Goal: Check status: Check status

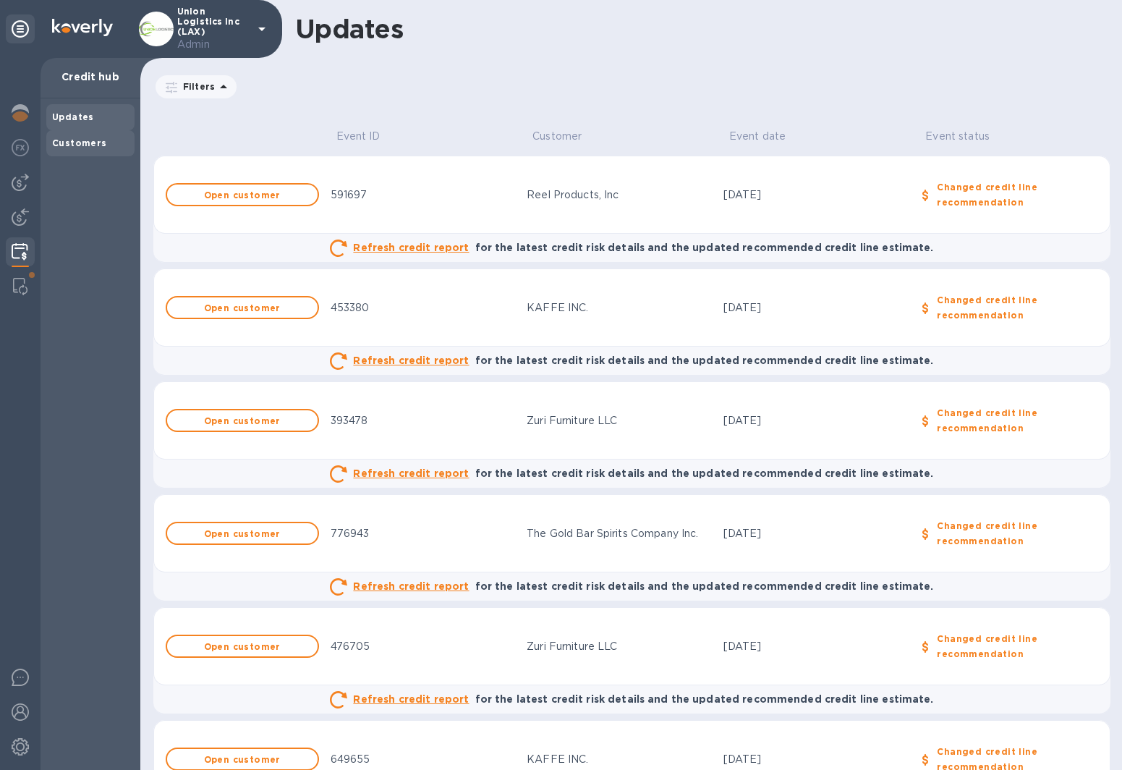
click at [87, 140] on b "Customers" at bounding box center [79, 142] width 55 height 11
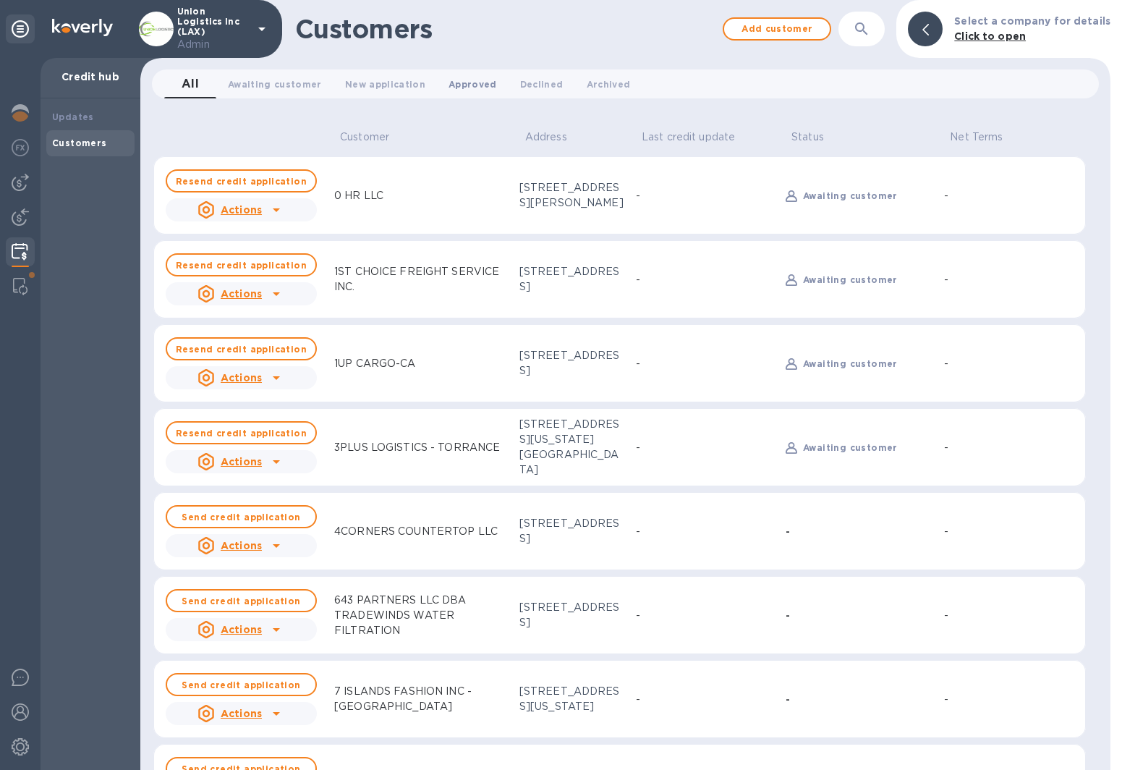
click at [461, 82] on span "Approved 0" at bounding box center [472, 84] width 48 height 15
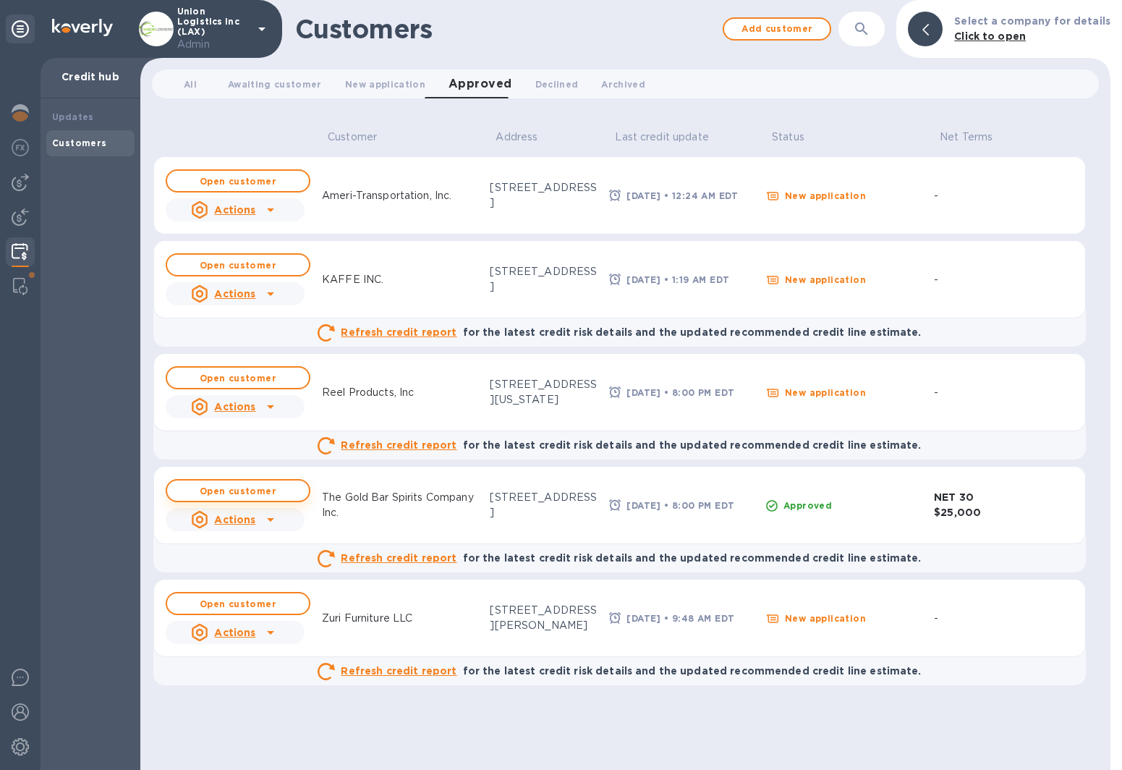
click at [241, 492] on b "Open customer" at bounding box center [238, 490] width 77 height 11
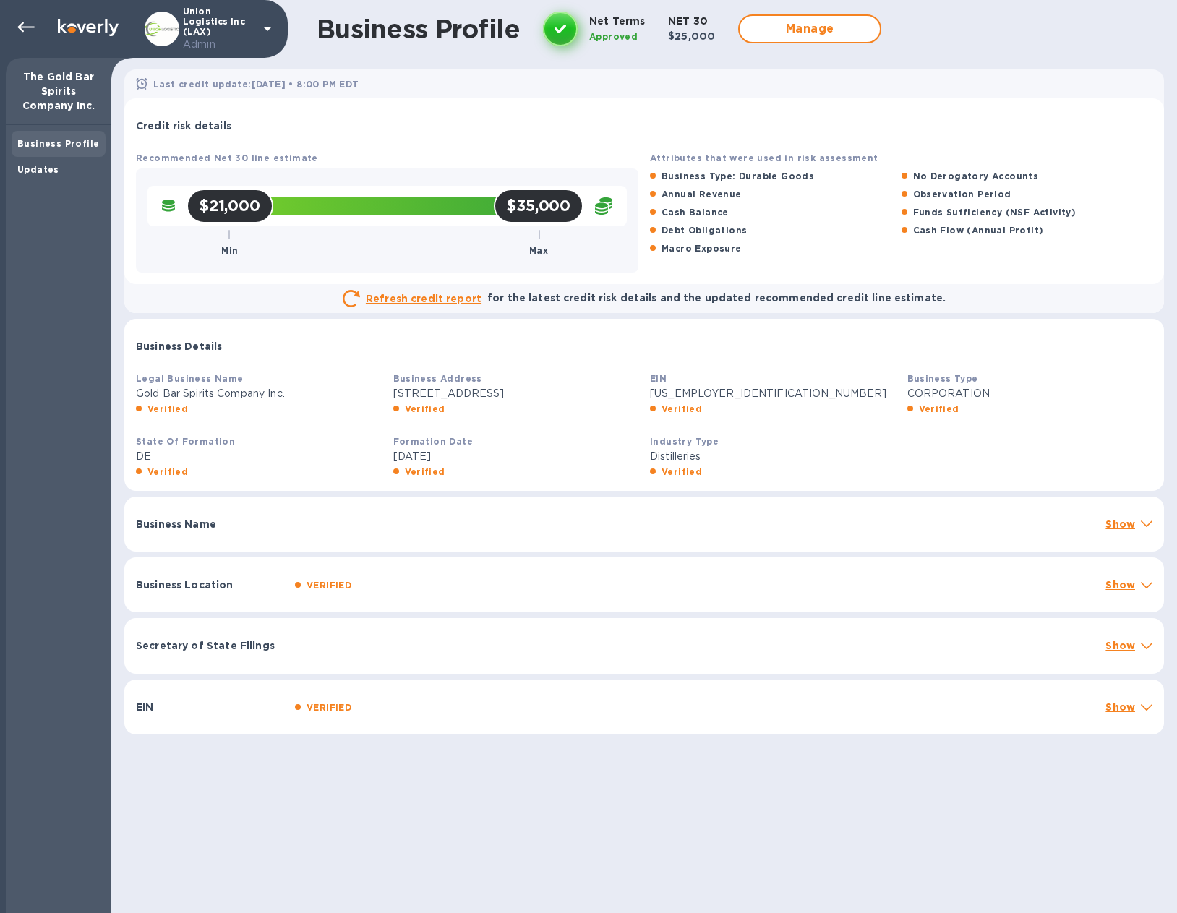
click at [1051, 522] on icon at bounding box center [1147, 524] width 12 height 7
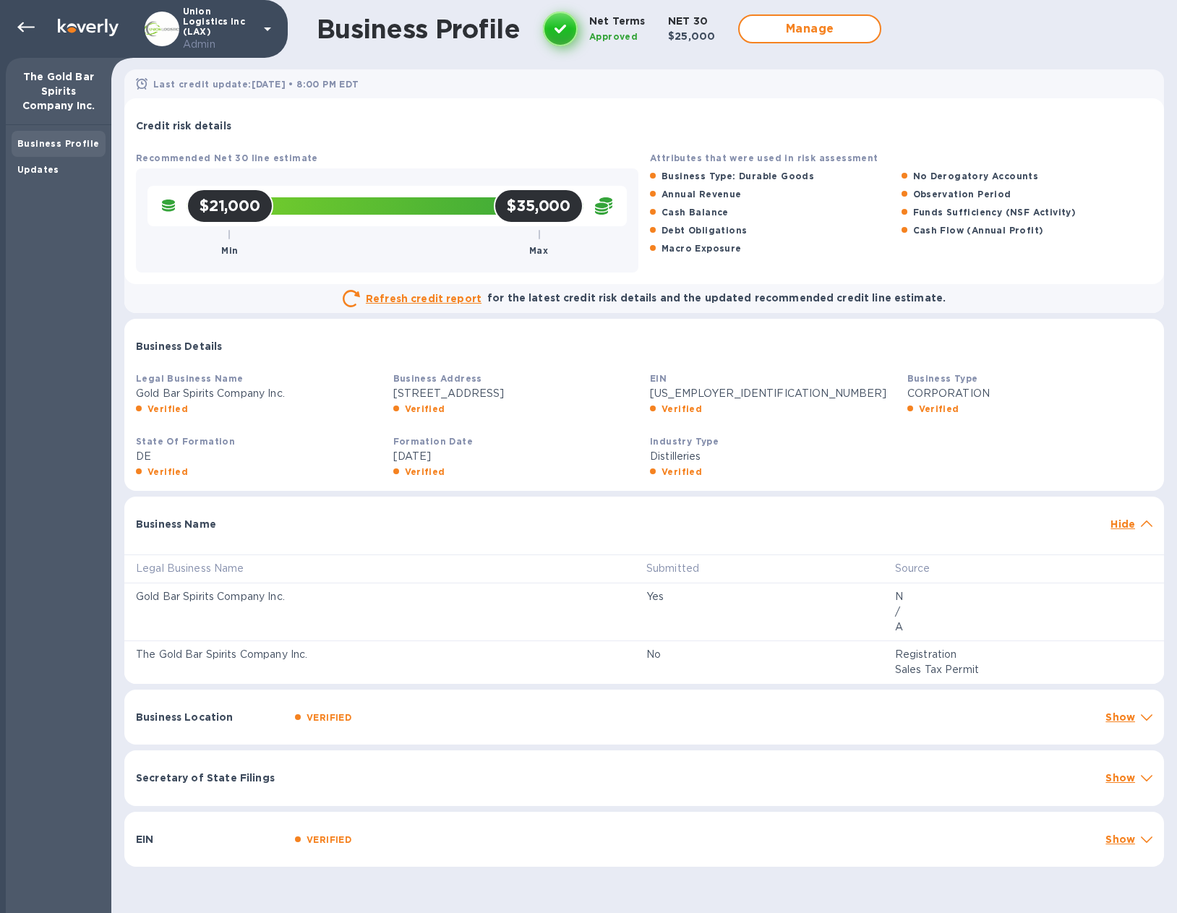
click at [1051, 544] on icon at bounding box center [1147, 718] width 12 height 7
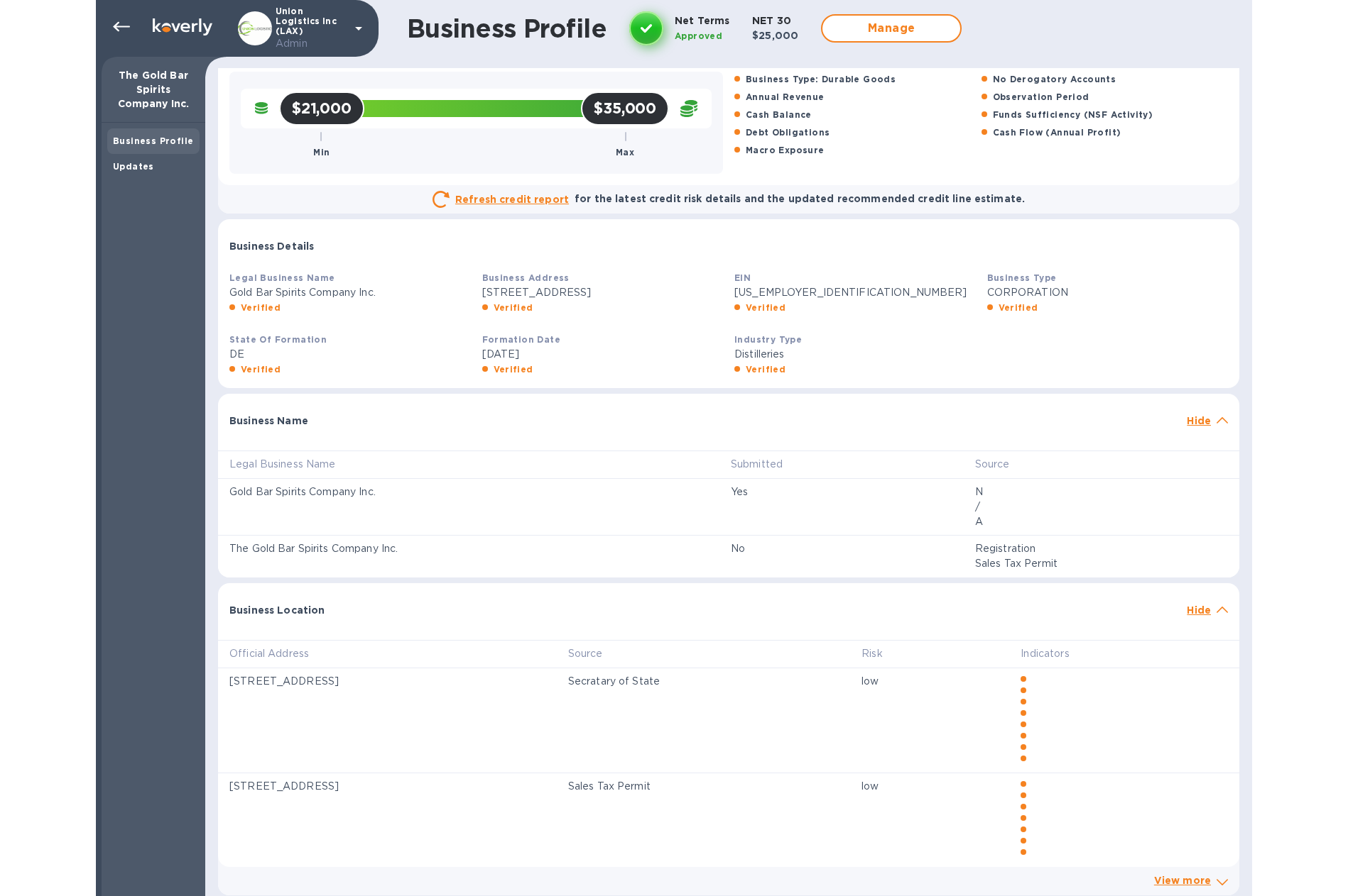
scroll to position [216, 0]
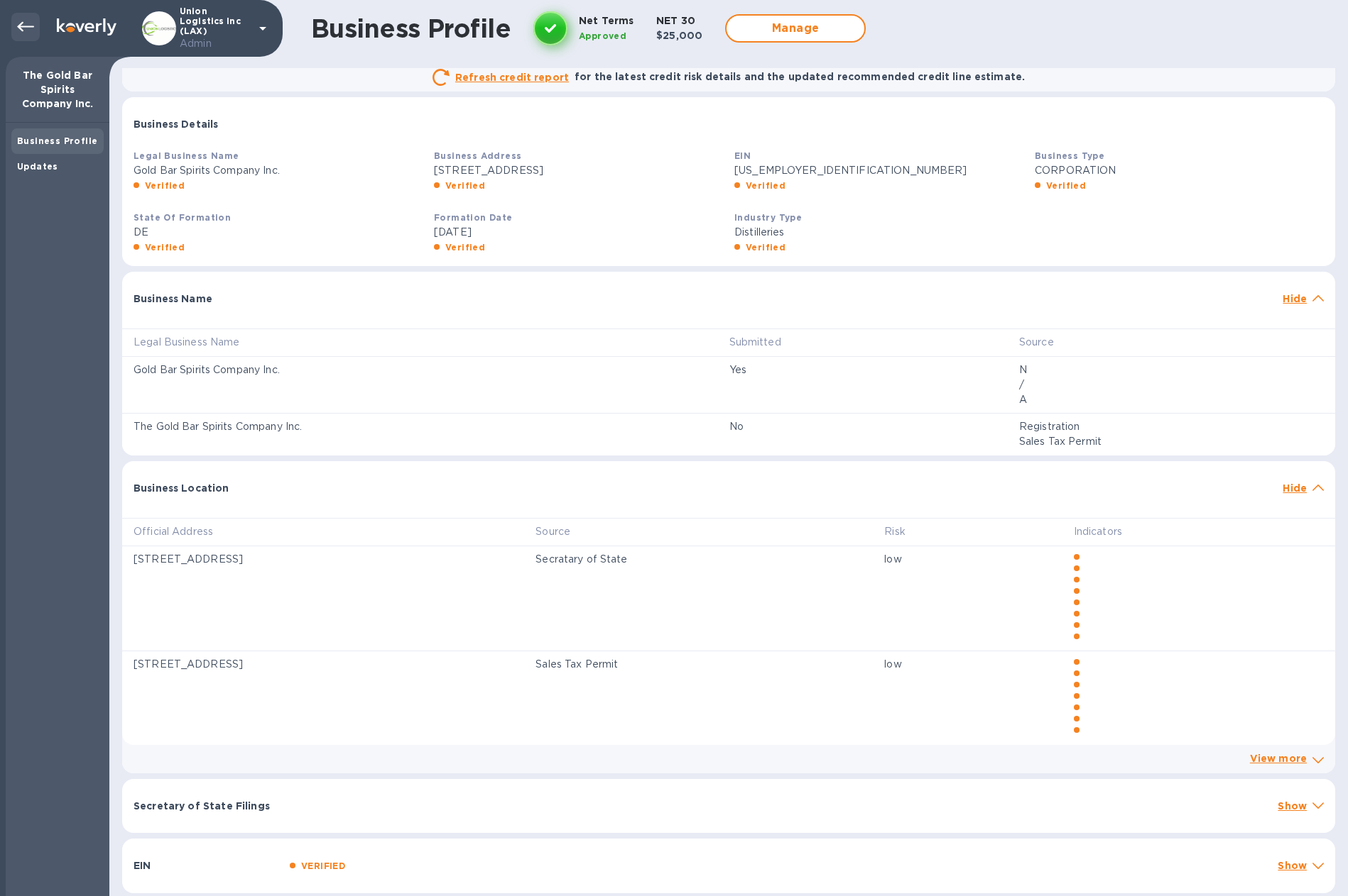
click at [27, 29] on icon at bounding box center [25, 26] width 17 height 17
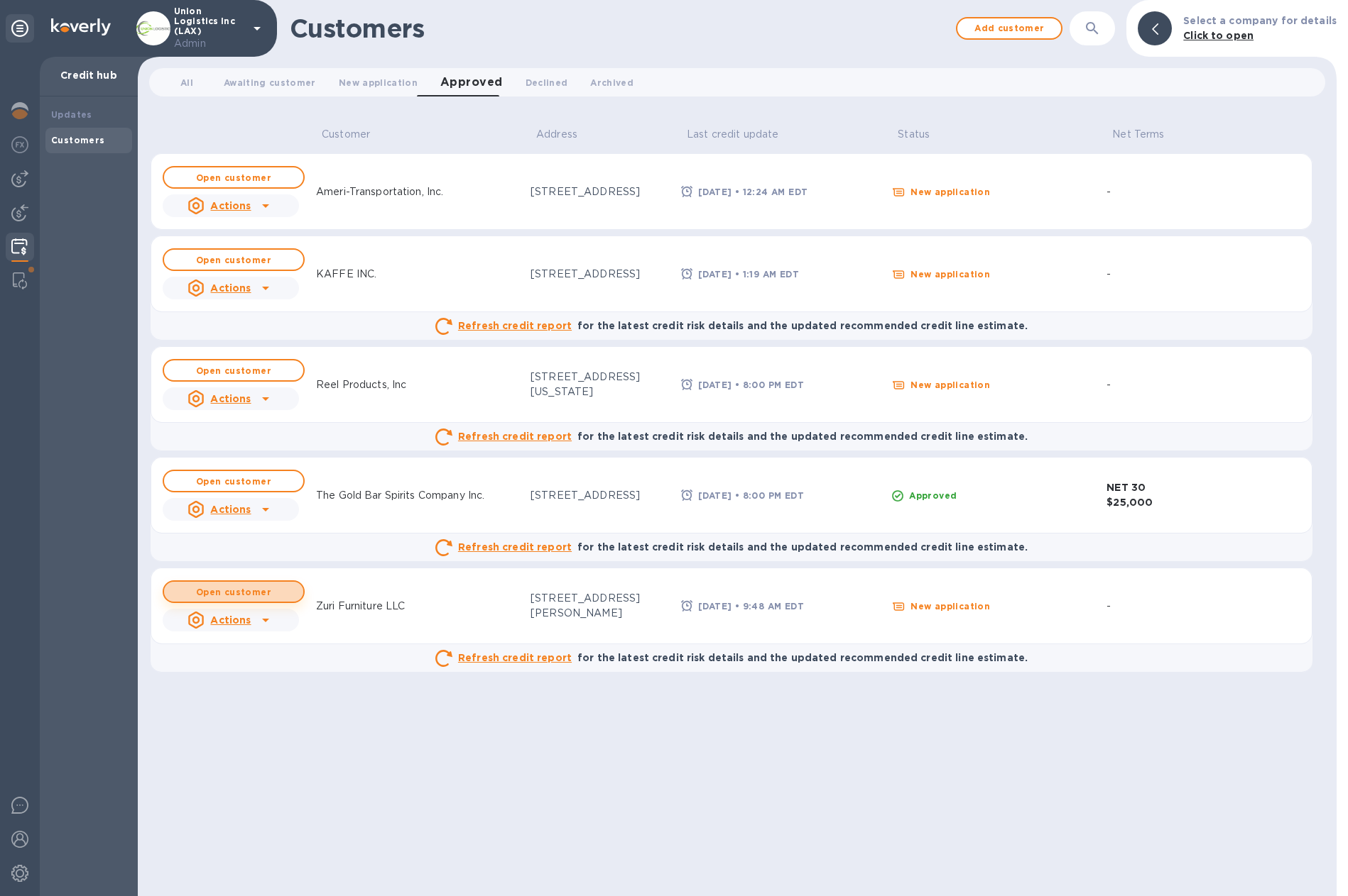
click at [234, 534] on button "Open customer" at bounding box center [234, 592] width 142 height 23
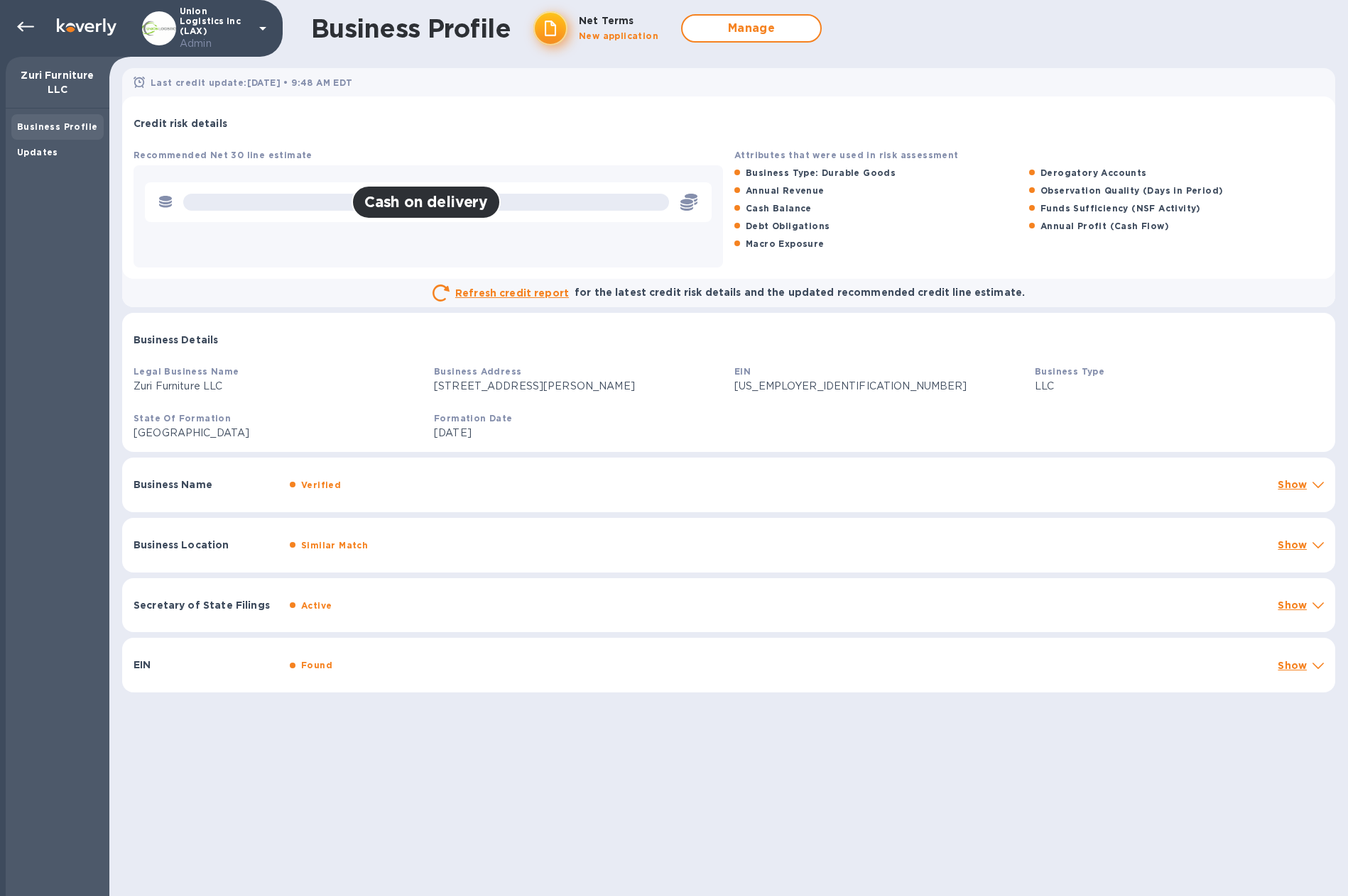
click at [1032, 534] on p "Show" at bounding box center [1292, 545] width 29 height 14
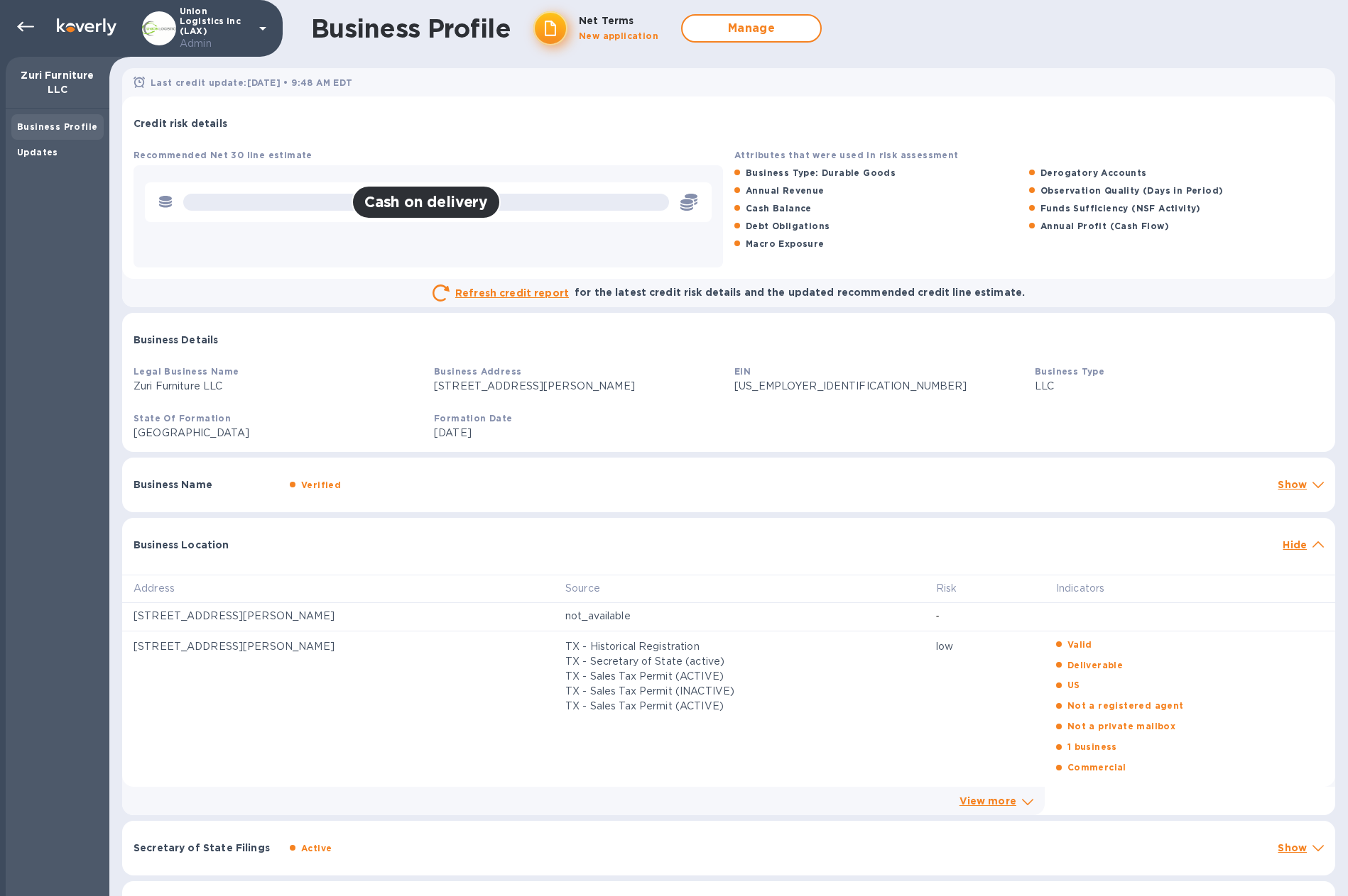
click at [1019, 534] on div "View more" at bounding box center [988, 801] width 63 height 21
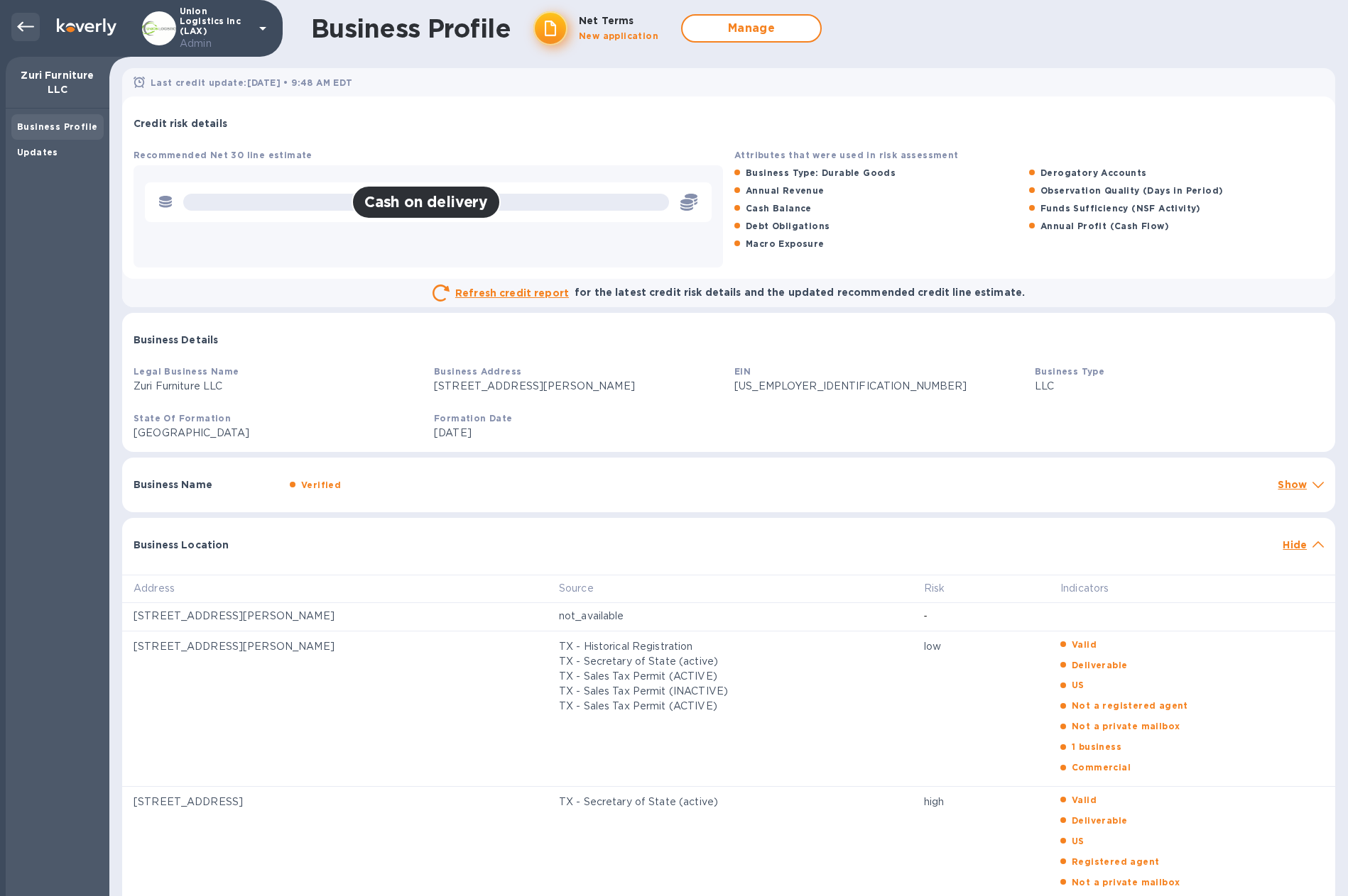
click at [27, 24] on icon at bounding box center [25, 26] width 17 height 17
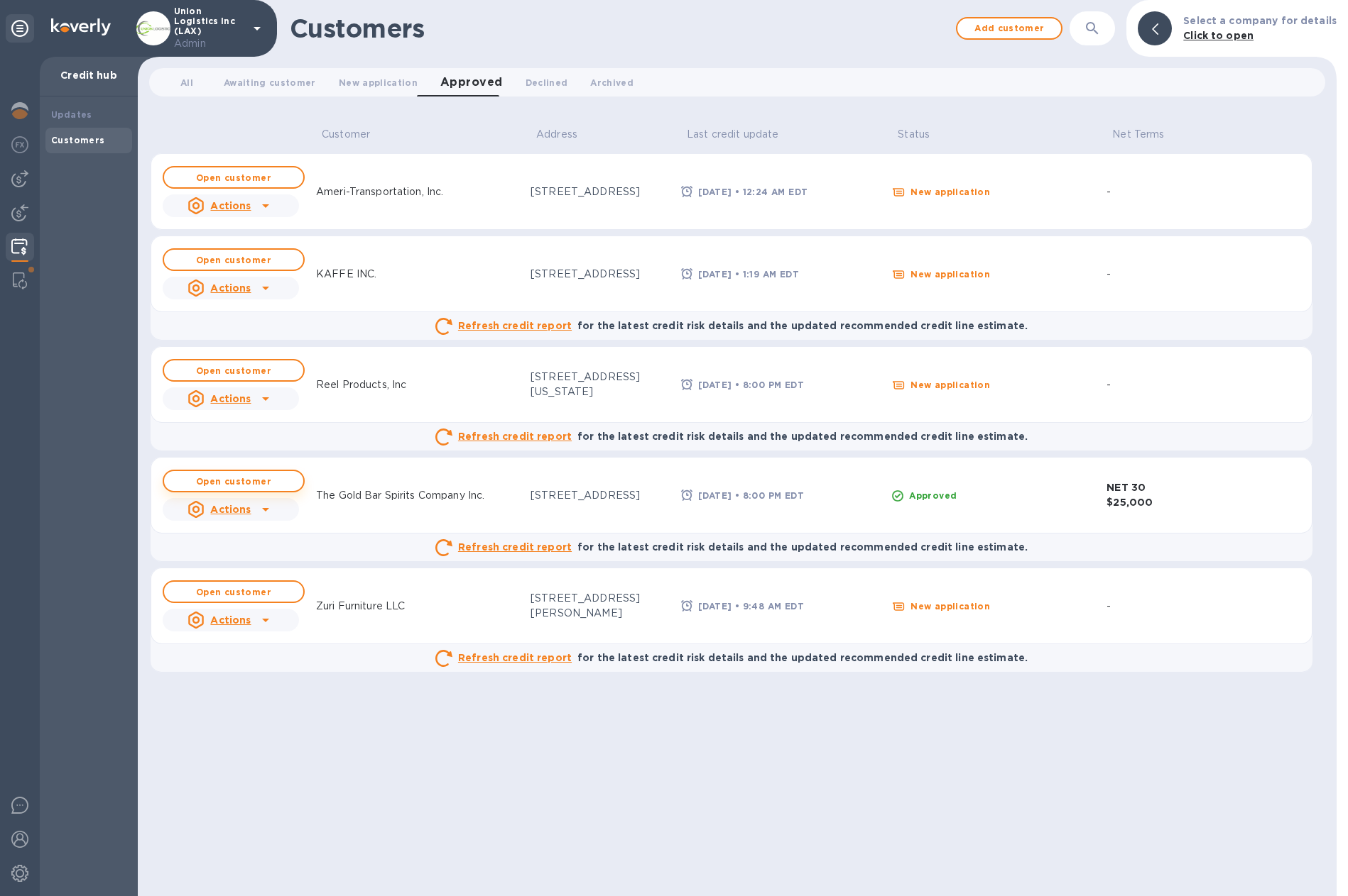
click at [266, 489] on button "Open customer" at bounding box center [234, 481] width 142 height 23
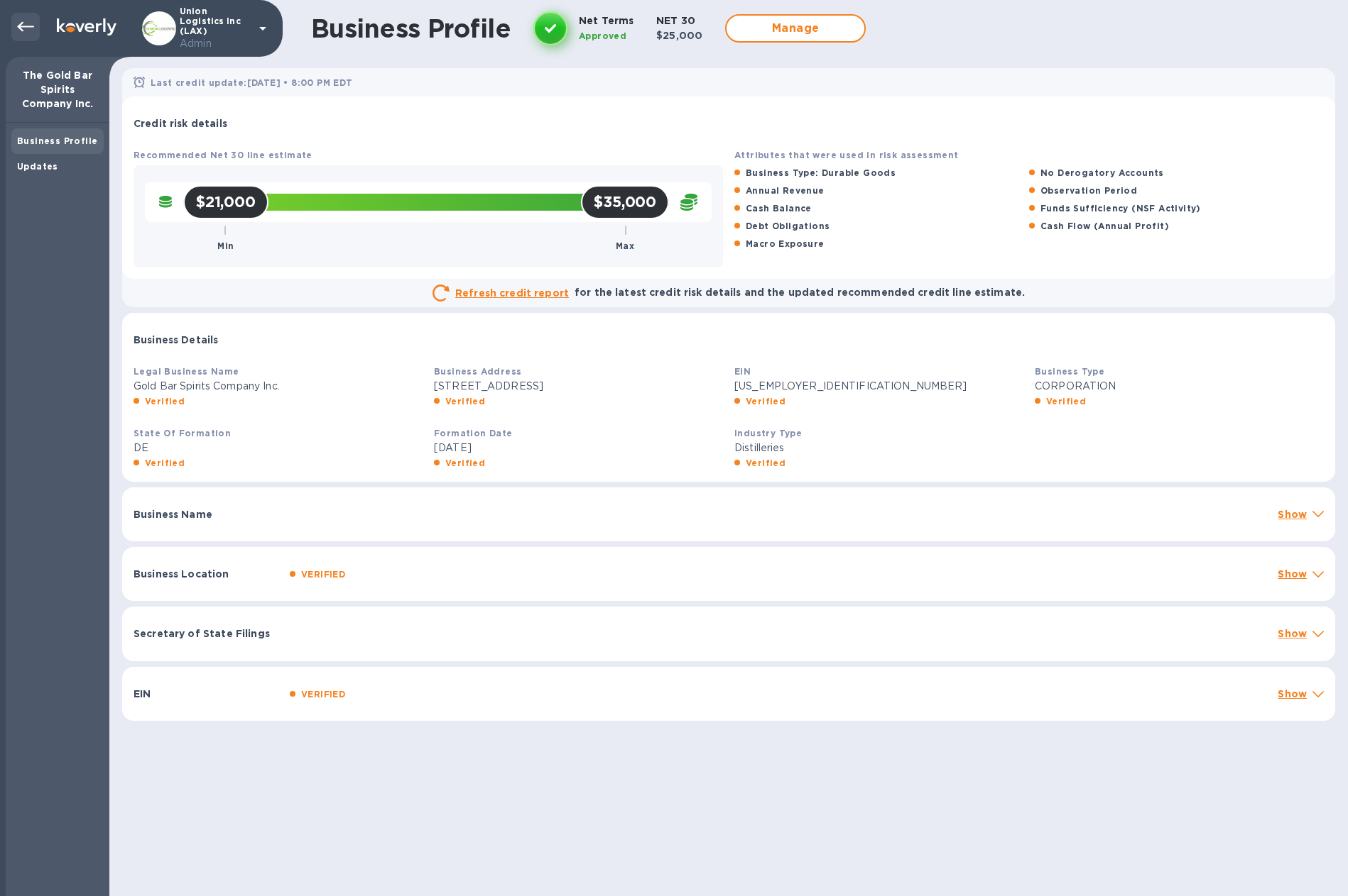
click at [18, 20] on icon at bounding box center [25, 26] width 17 height 17
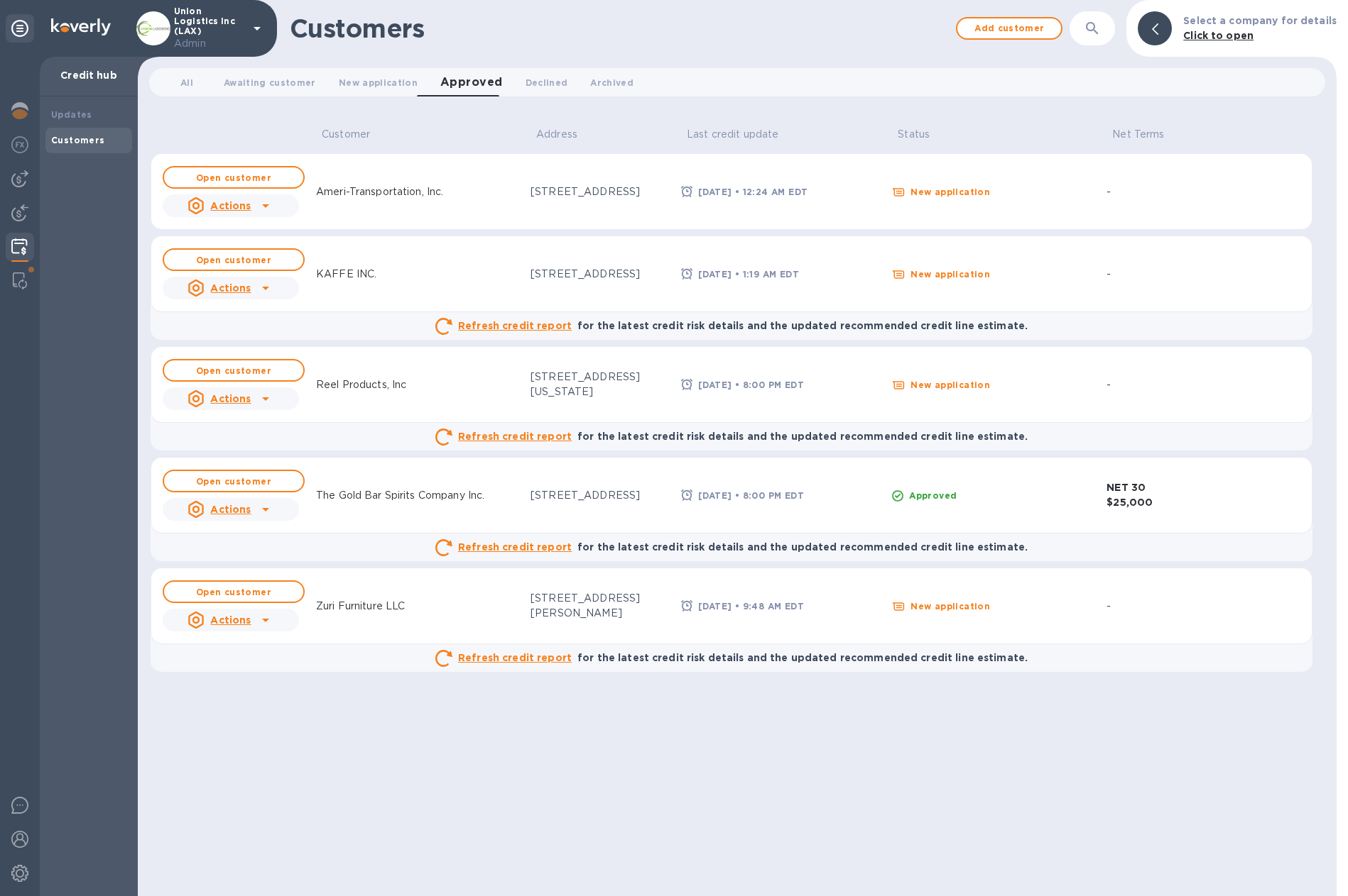
click at [266, 509] on icon at bounding box center [265, 509] width 17 height 17
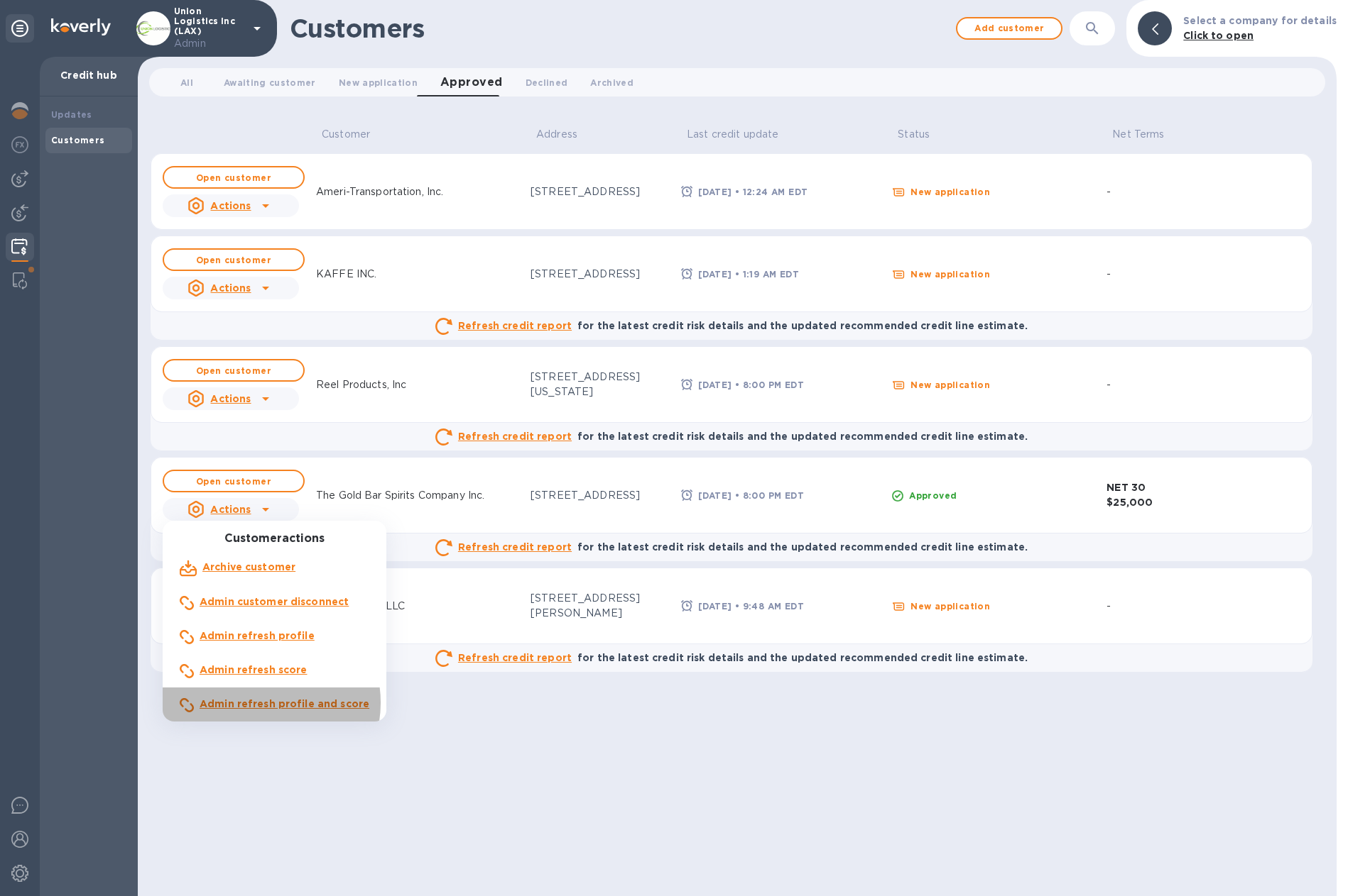
click at [262, 534] on b "Admin refresh profile and score" at bounding box center [284, 705] width 170 height 12
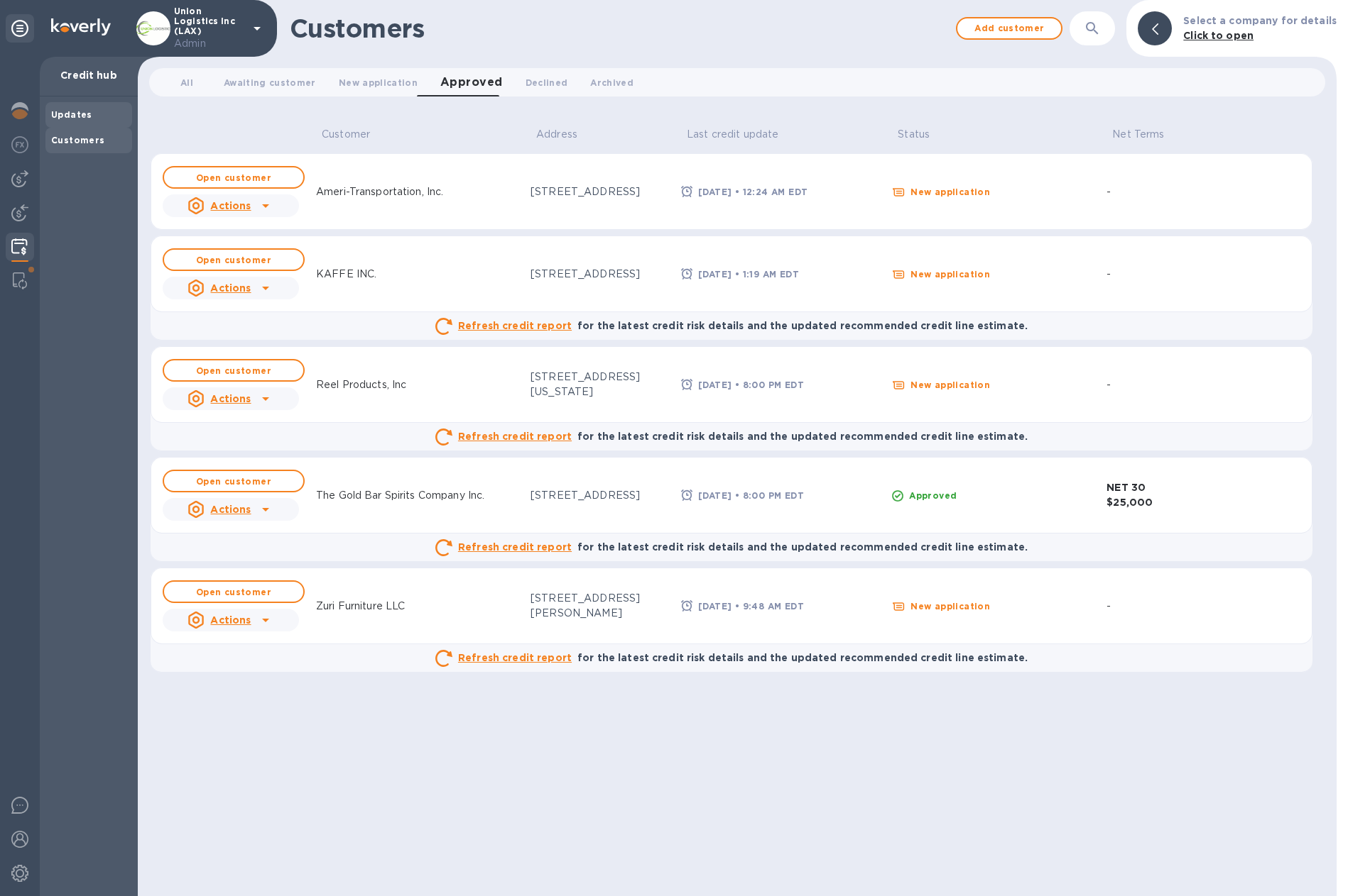
click at [73, 112] on b "Updates" at bounding box center [72, 114] width 41 height 11
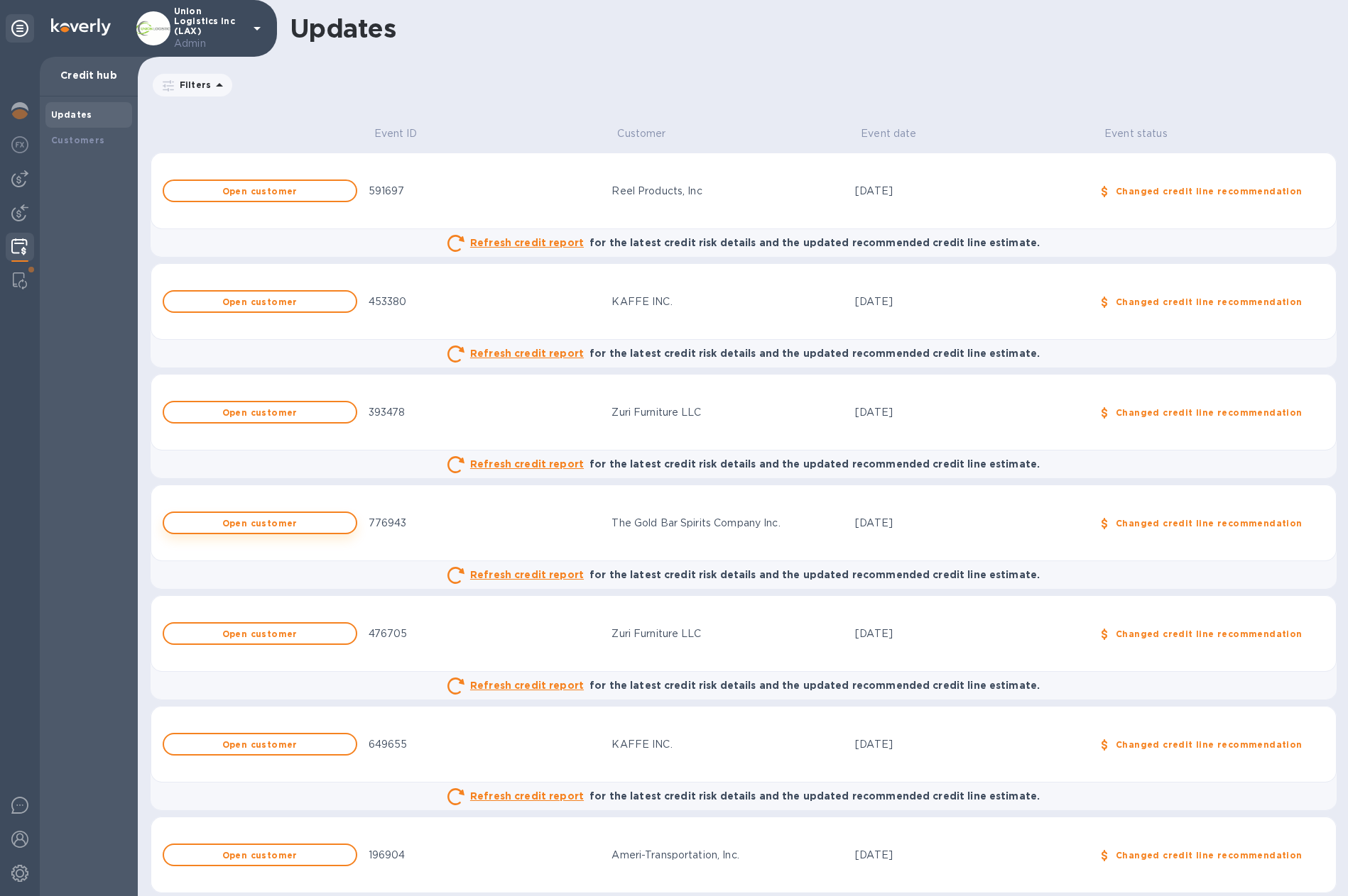
click at [251, 524] on b "Open customer" at bounding box center [259, 523] width 76 height 11
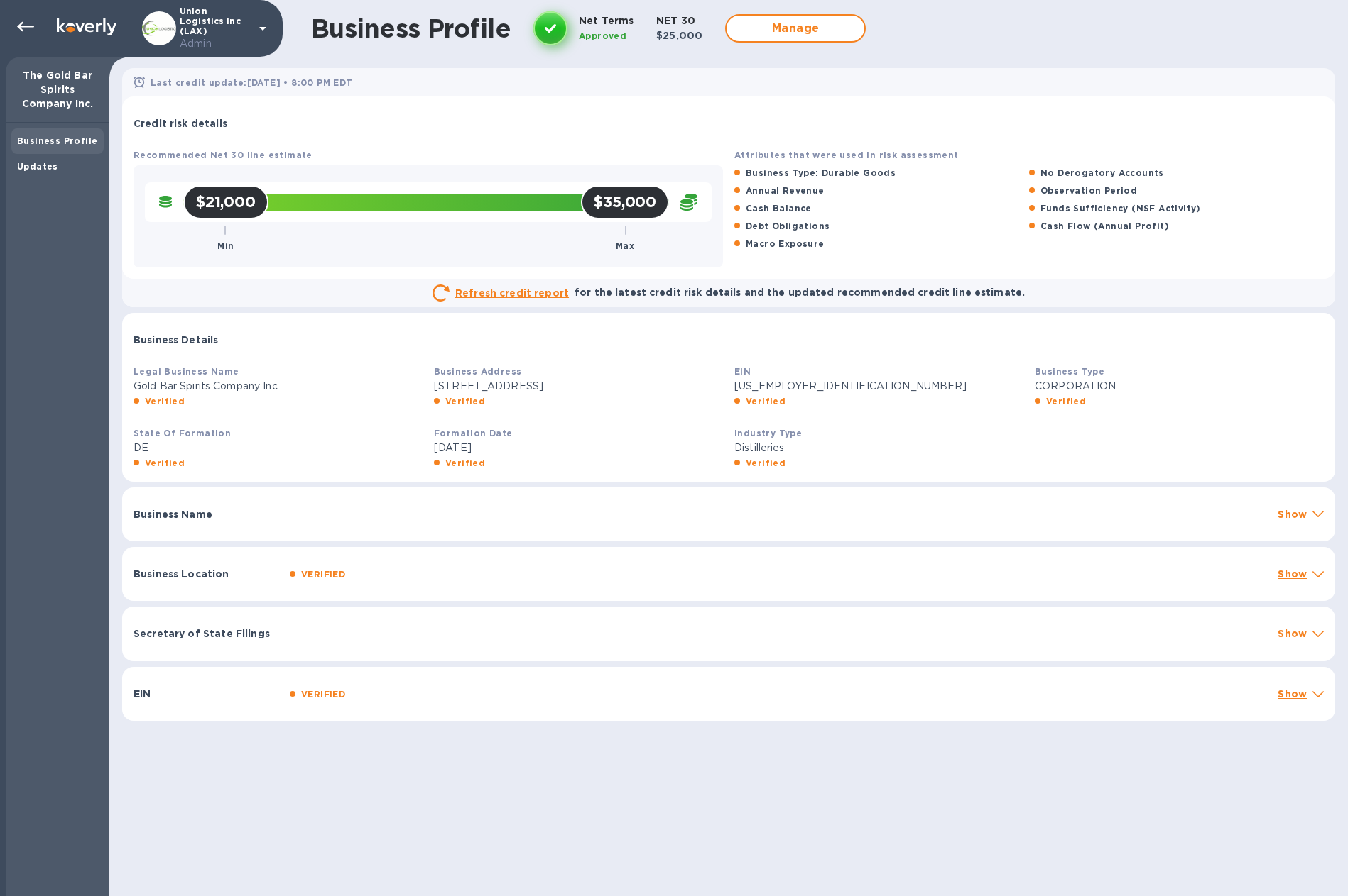
drag, startPoint x: 384, startPoint y: 85, endPoint x: 145, endPoint y: 86, distance: 239.0
click at [145, 86] on div "Last credit update: [DATE] • 8:00 PM EDT" at bounding box center [728, 83] width 1196 height 22
click at [22, 31] on icon at bounding box center [25, 26] width 17 height 17
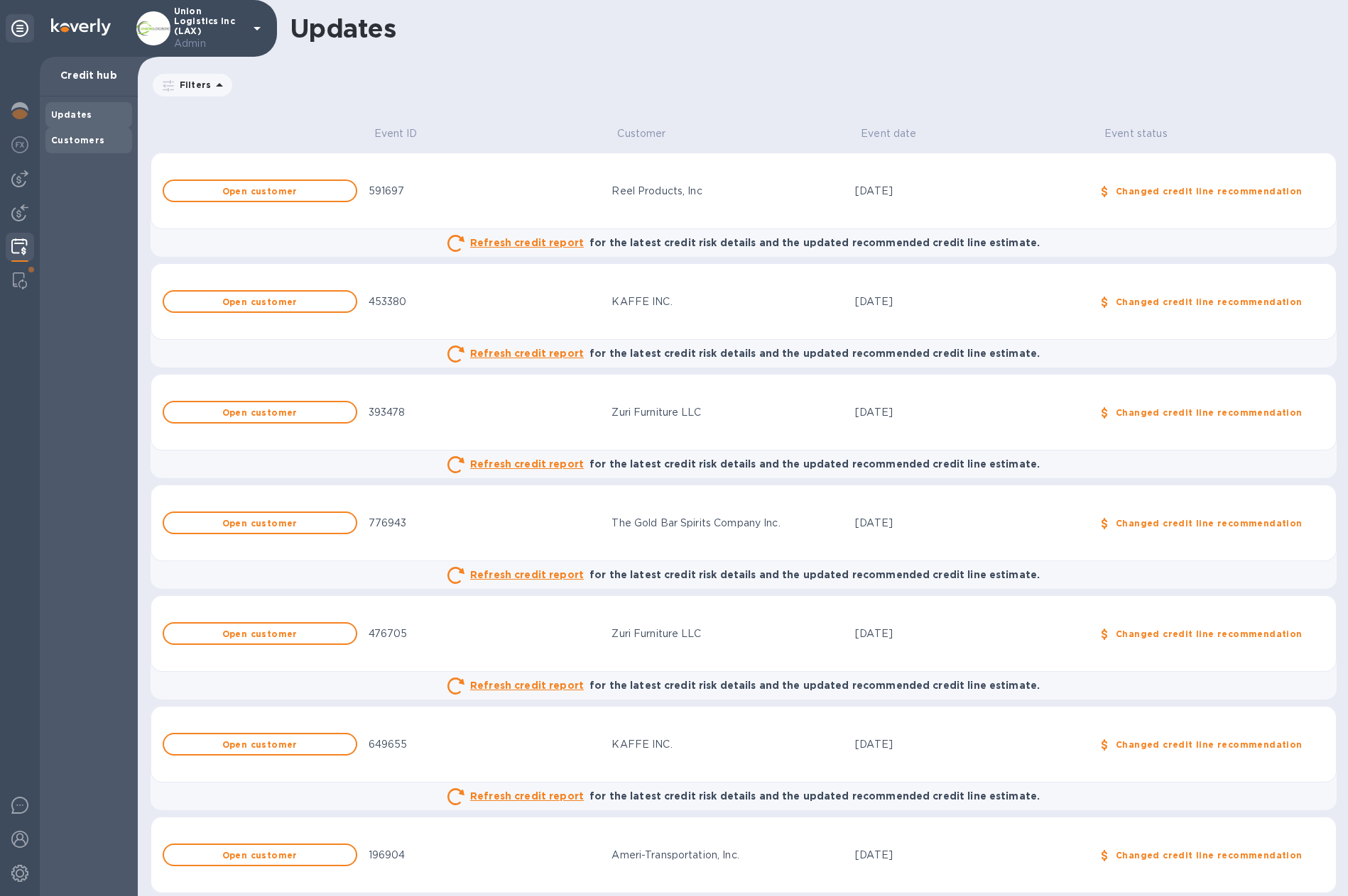
click at [76, 141] on b "Customers" at bounding box center [78, 139] width 54 height 11
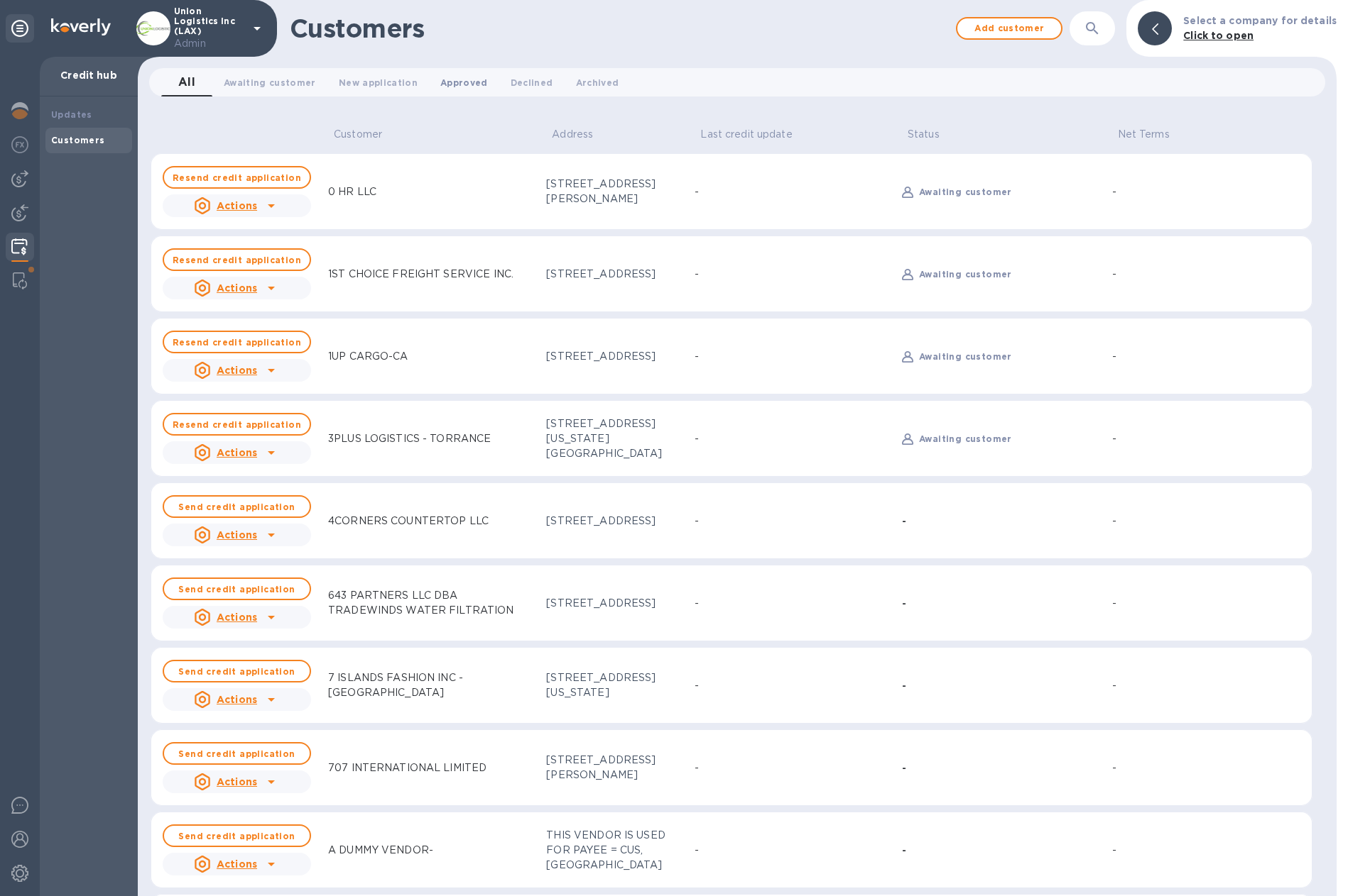
click at [450, 76] on span "Approved 0" at bounding box center [463, 82] width 47 height 15
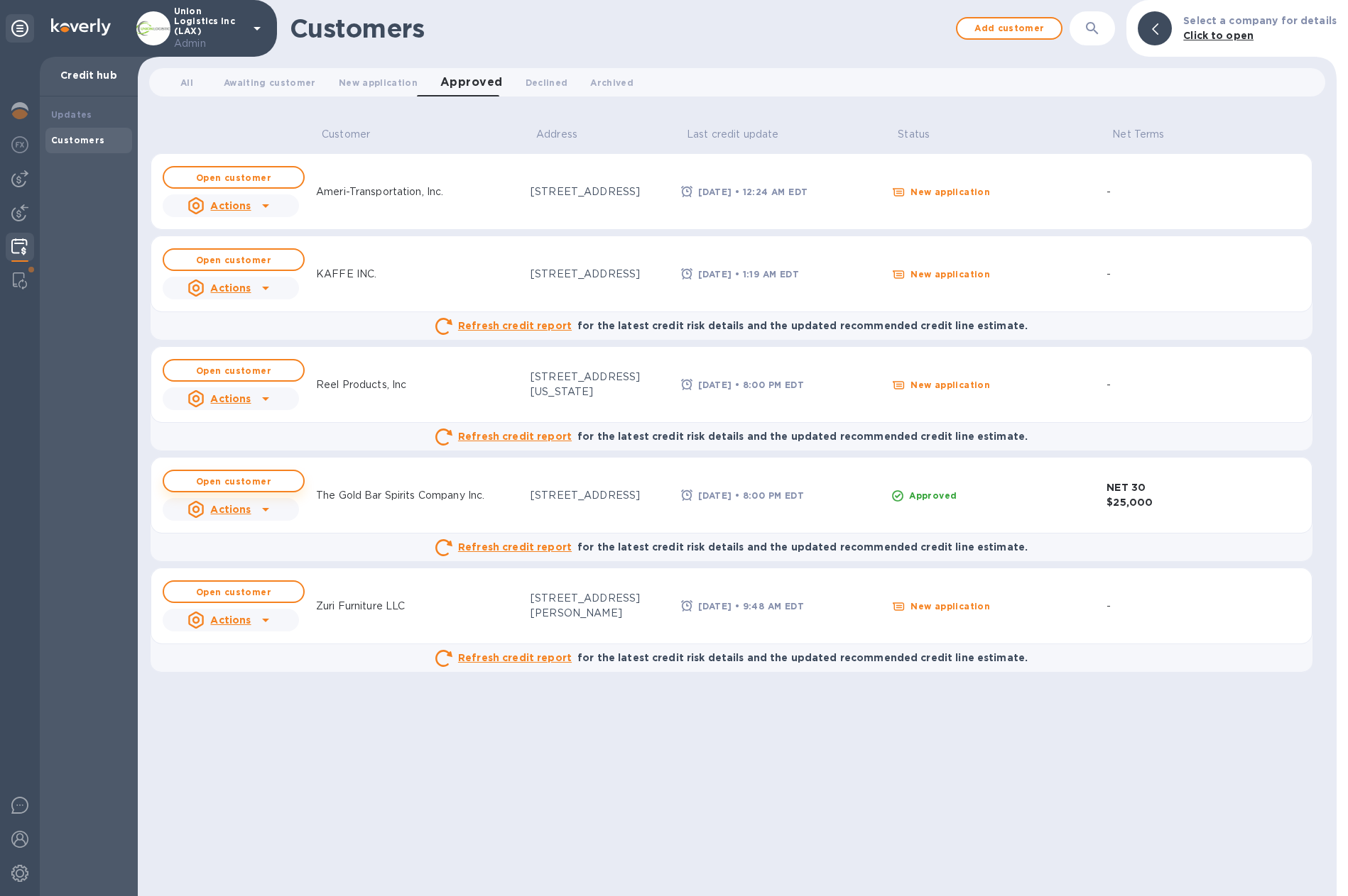
click at [250, 478] on b "Open customer" at bounding box center [234, 481] width 76 height 11
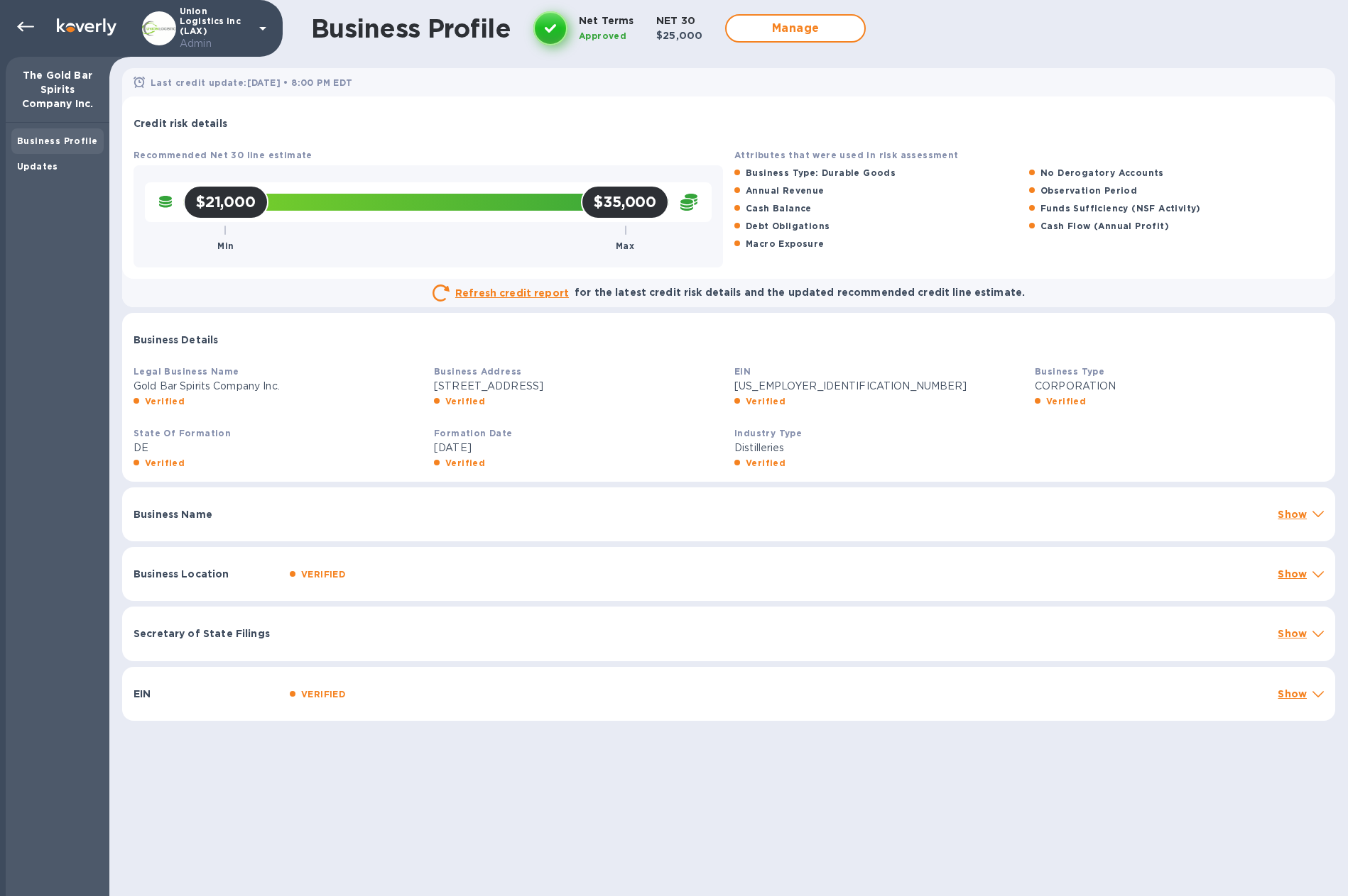
click at [1313, 568] on span at bounding box center [1319, 573] width 12 height 14
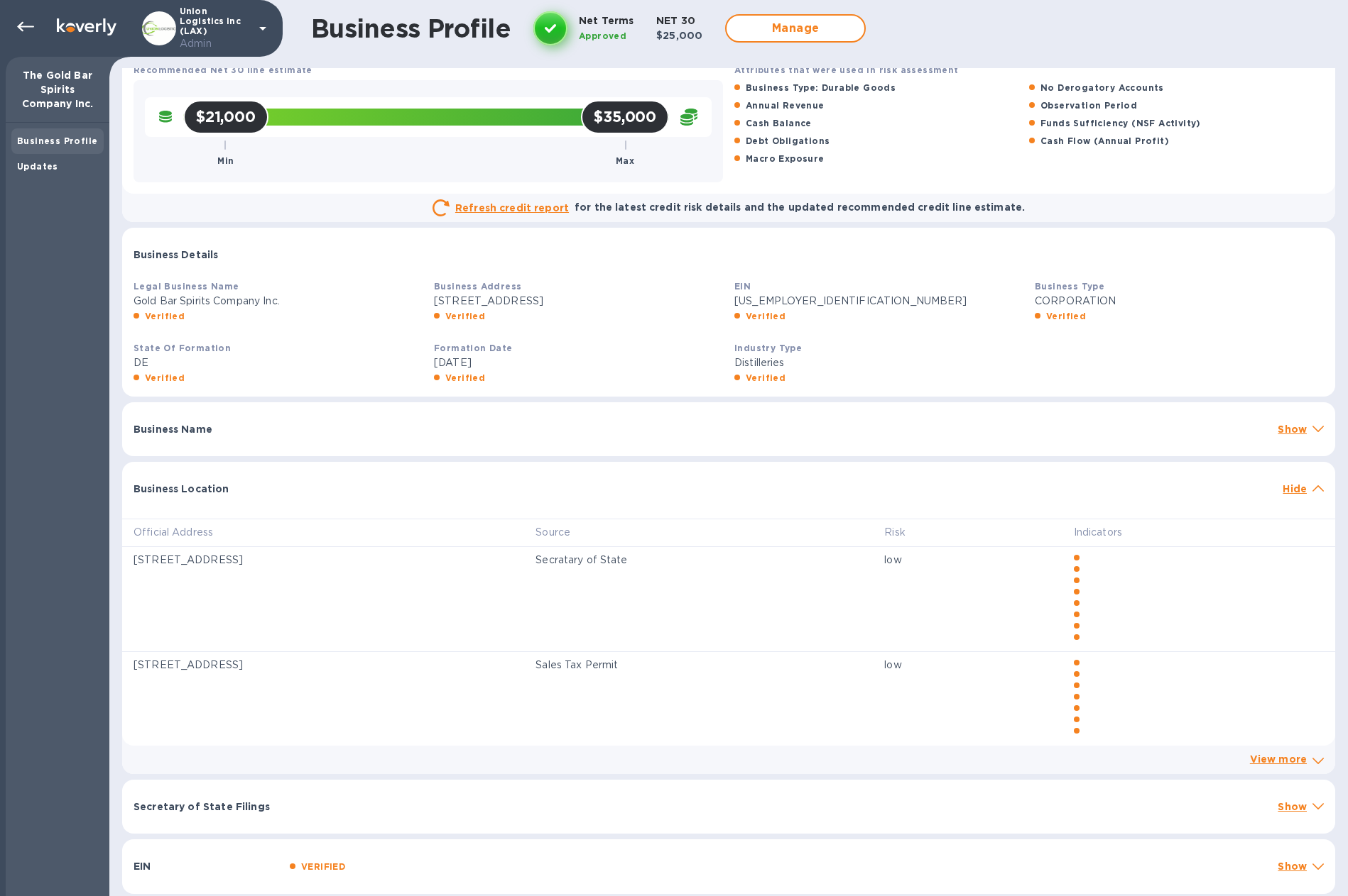
scroll to position [86, 0]
click at [1254, 757] on link "View more" at bounding box center [1278, 759] width 57 height 12
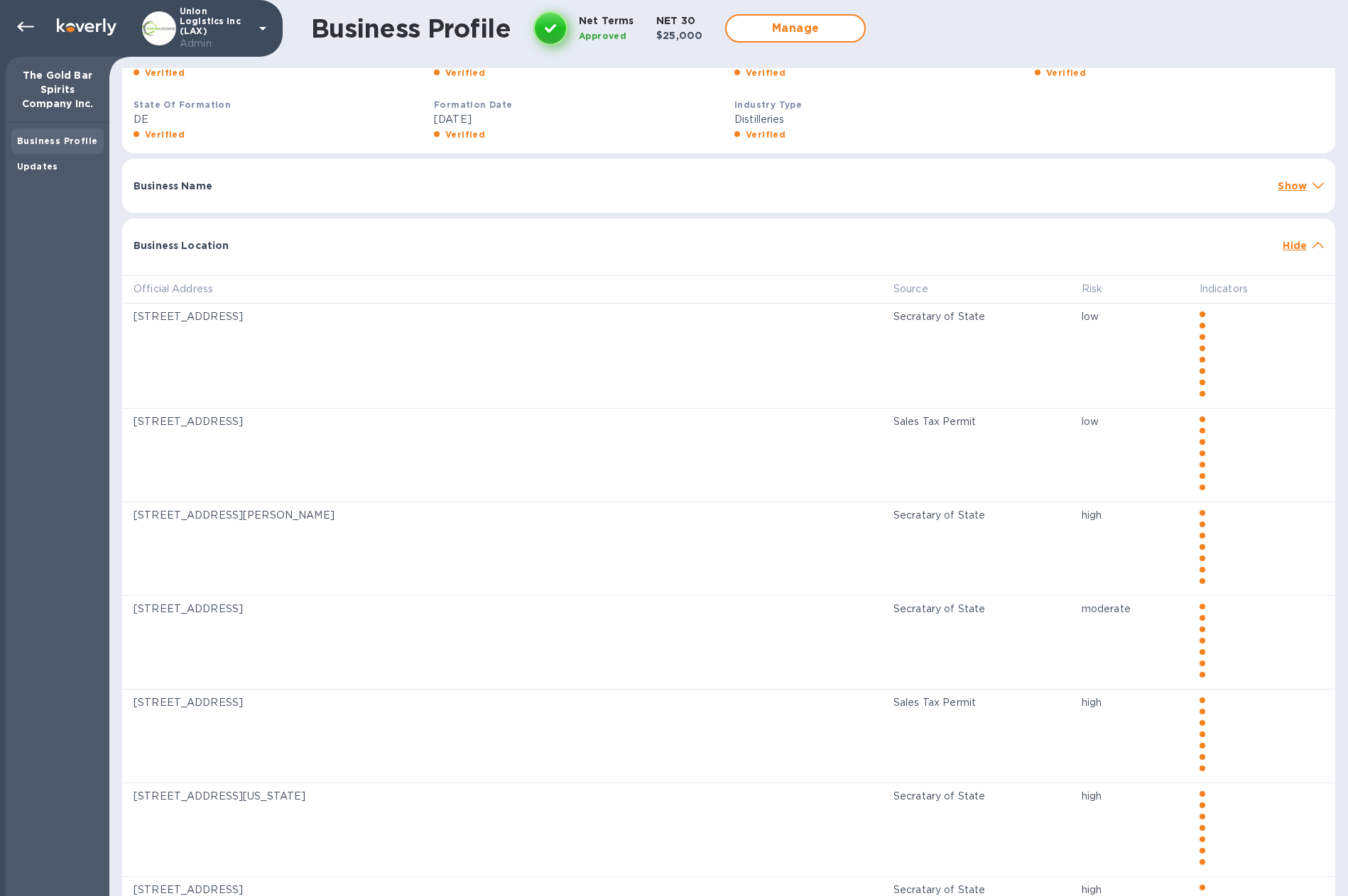
scroll to position [234, 0]
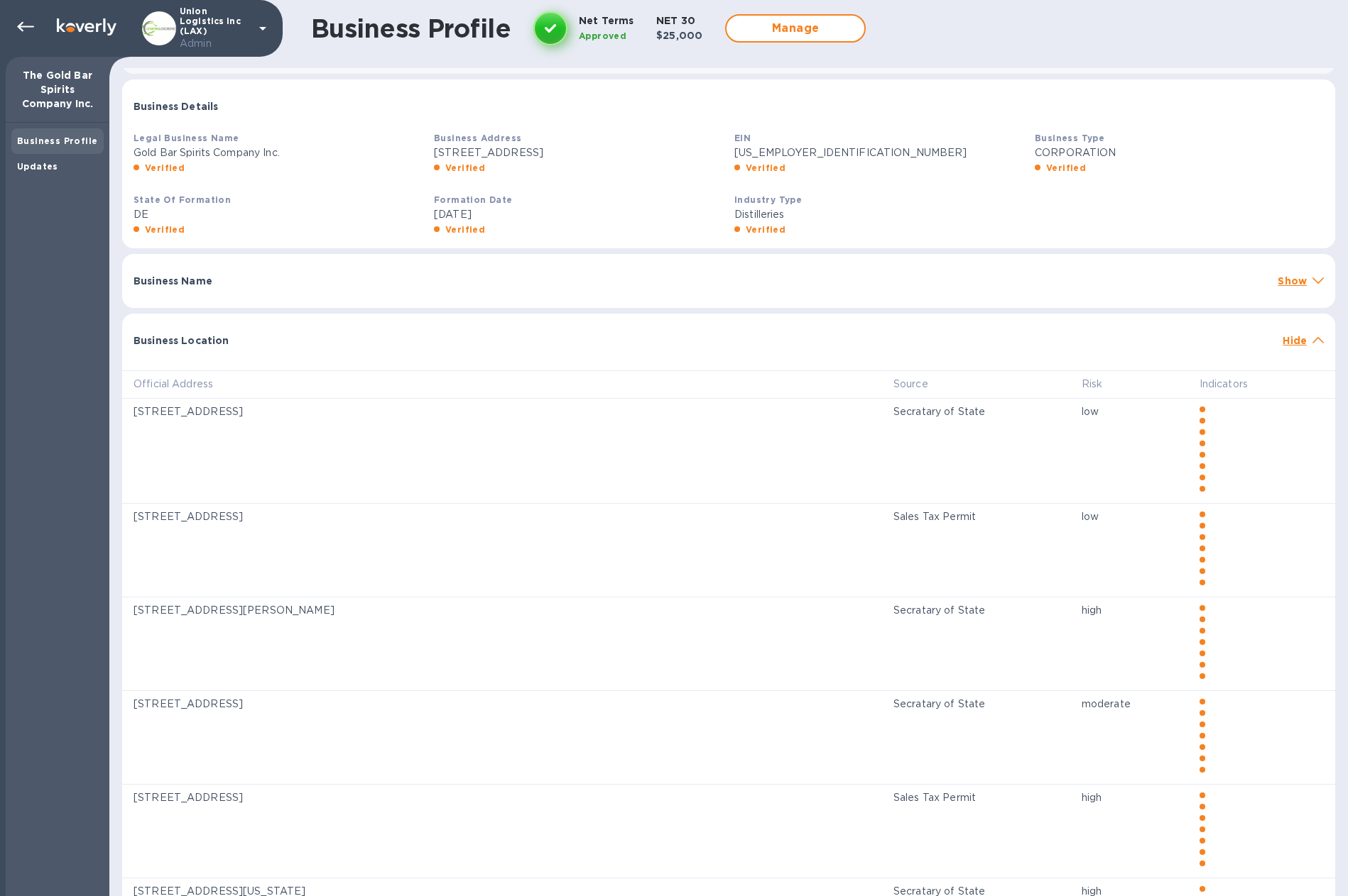
click at [1313, 338] on icon at bounding box center [1319, 341] width 12 height 7
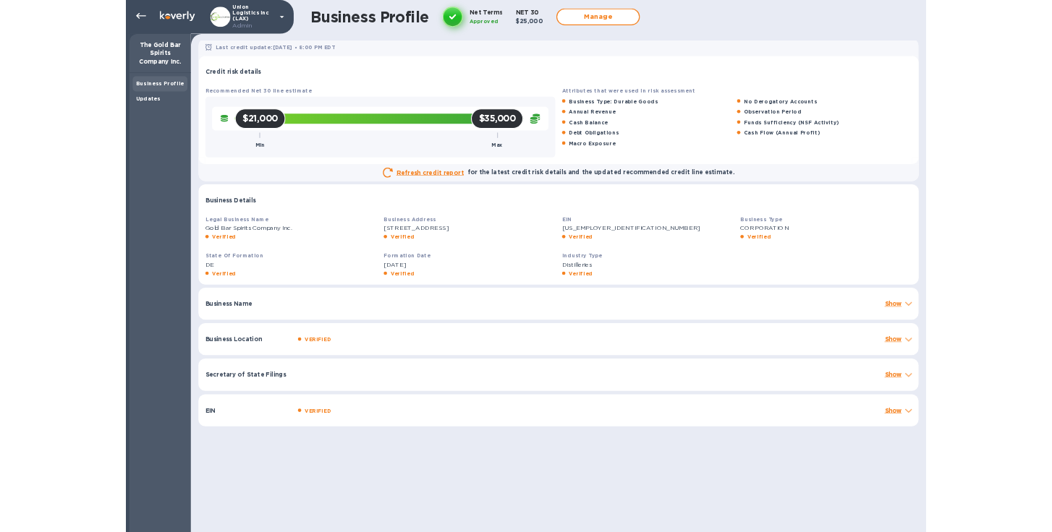
scroll to position [3, 0]
